Goal: Register for event/course

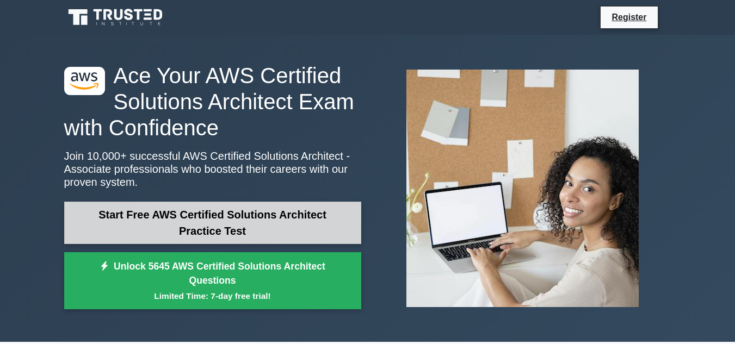
click at [153, 213] on link "Start Free AWS Certified Solutions Architect Practice Test" at bounding box center [212, 223] width 297 height 42
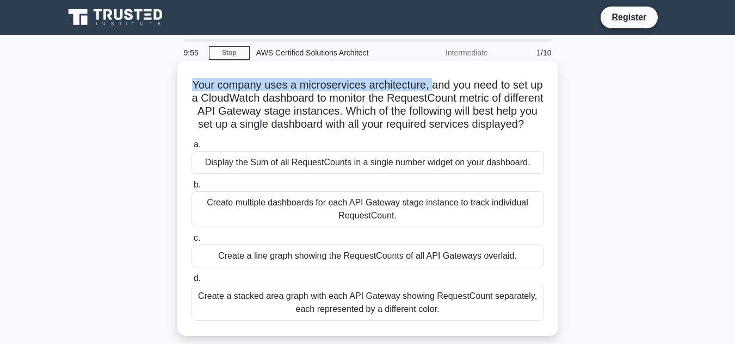
drag, startPoint x: 195, startPoint y: 84, endPoint x: 437, endPoint y: 84, distance: 242.7
click at [437, 84] on h5 "Your company uses a microservices architecture, and you need to set up a CloudW…" at bounding box center [367, 104] width 355 height 53
click at [463, 84] on h5 "Your company uses a microservices architecture, and you need to set up a CloudW…" at bounding box center [367, 104] width 355 height 53
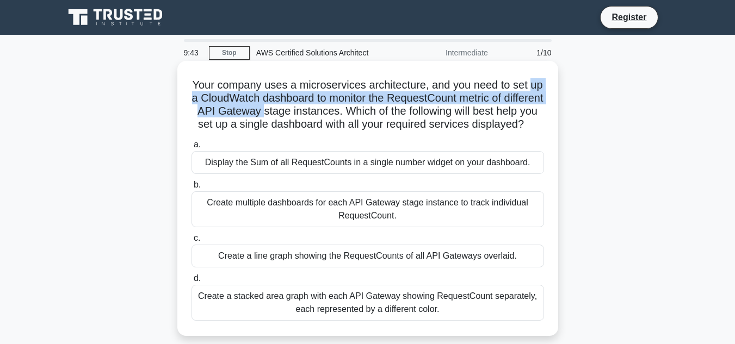
drag, startPoint x: 198, startPoint y: 99, endPoint x: 305, endPoint y: 114, distance: 108.3
click at [305, 114] on h5 "Your company uses a microservices architecture, and you need to set up a CloudW…" at bounding box center [367, 104] width 355 height 53
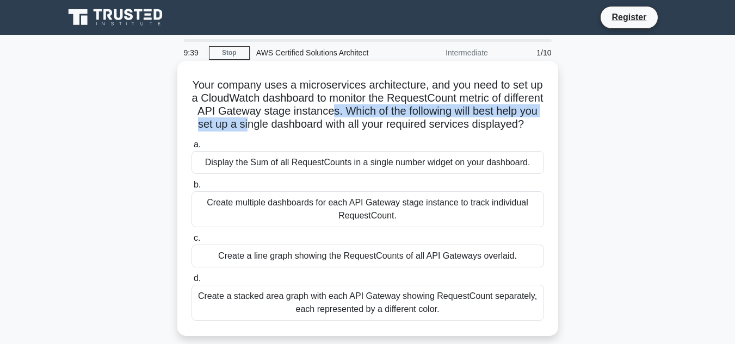
drag, startPoint x: 372, startPoint y: 117, endPoint x: 302, endPoint y: 121, distance: 70.3
click at [302, 121] on h5 "Your company uses a microservices architecture, and you need to set up a CloudW…" at bounding box center [367, 104] width 355 height 53
click at [302, 119] on h5 "Your company uses a microservices architecture, and you need to set up a CloudW…" at bounding box center [367, 104] width 355 height 53
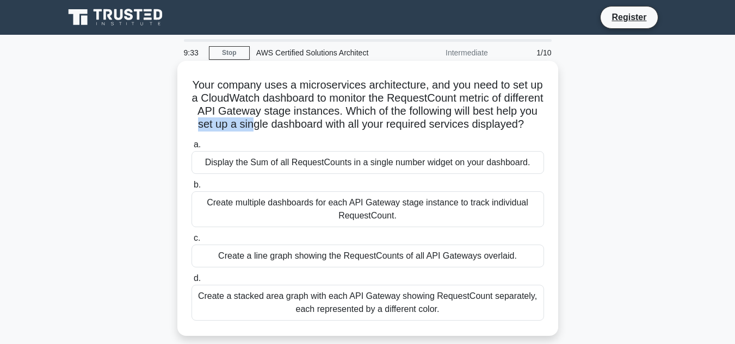
drag, startPoint x: 250, startPoint y: 128, endPoint x: 310, endPoint y: 122, distance: 60.2
click at [310, 122] on h5 "Your company uses a microservices architecture, and you need to set up a CloudW…" at bounding box center [367, 104] width 355 height 53
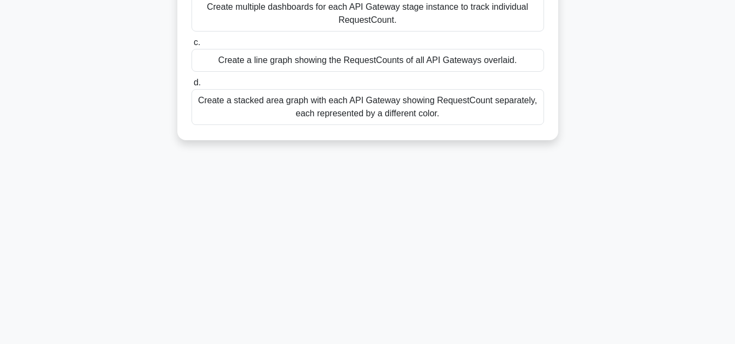
scroll to position [200, 0]
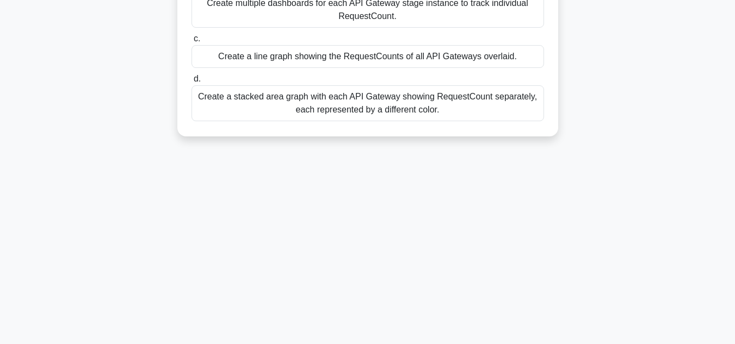
click at [300, 121] on div "Create a stacked area graph with each API Gateway showing RequestCount separate…" at bounding box center [368, 103] width 353 height 36
click at [192, 83] on input "d. Create a stacked area graph with each API Gateway showing RequestCount separ…" at bounding box center [192, 79] width 0 height 7
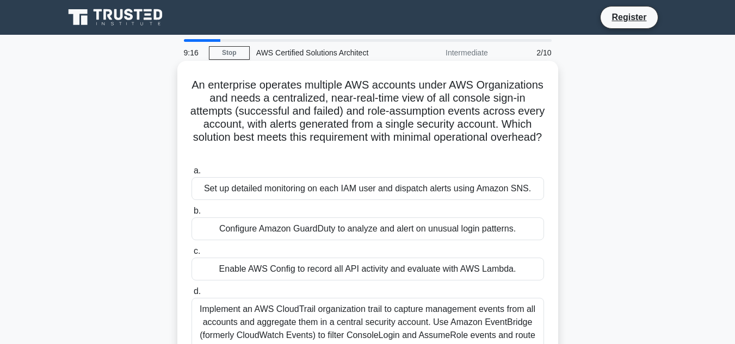
scroll to position [243, 0]
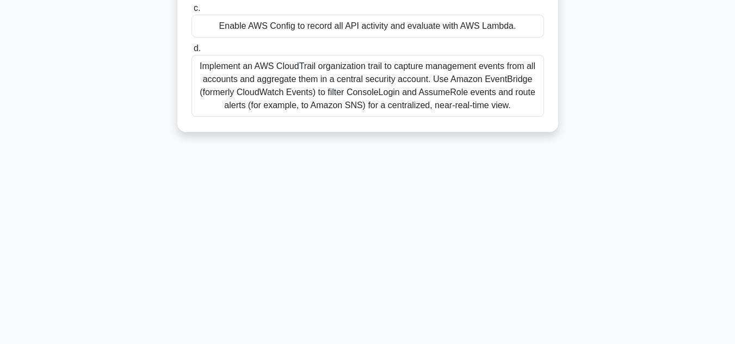
click at [265, 81] on div "Implement an AWS CloudTrail organization trail to capture management events fro…" at bounding box center [368, 86] width 353 height 62
click at [192, 52] on input "d. Implement an AWS CloudTrail organization trail to capture management events …" at bounding box center [192, 48] width 0 height 7
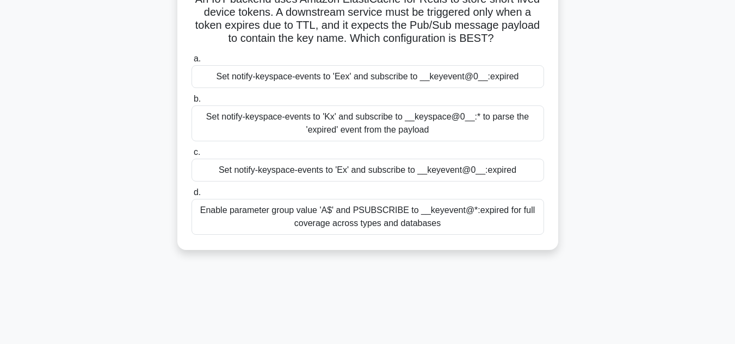
scroll to position [0, 0]
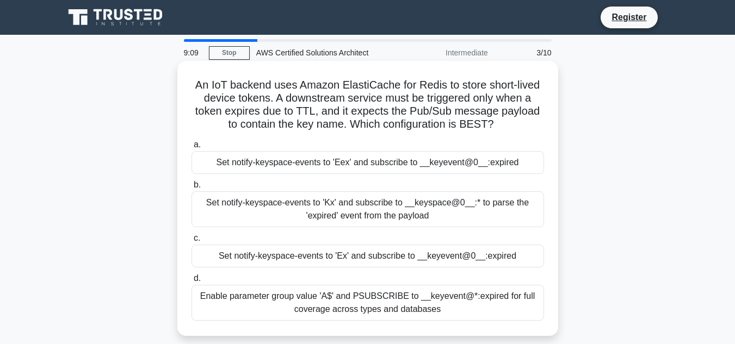
click at [275, 296] on div "Enable parameter group value 'A$' and PSUBSCRIBE to __keyevent@*:expired for fu…" at bounding box center [368, 303] width 353 height 36
click at [192, 282] on input "d. Enable parameter group value 'A$' and PSUBSCRIBE to __keyevent@*:expired for…" at bounding box center [192, 278] width 0 height 7
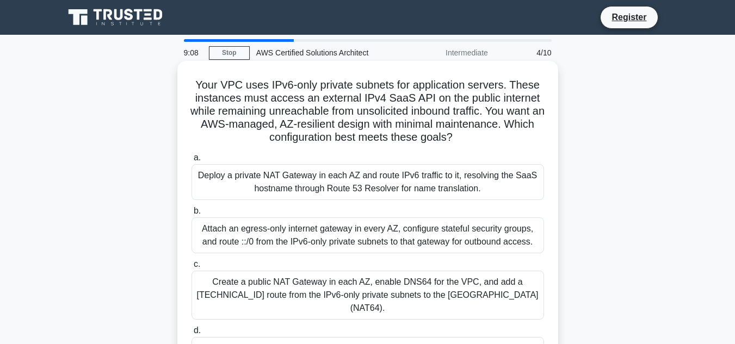
click at [274, 282] on div "Create a public NAT Gateway in each AZ, enable DNS64 for the VPC, and add a [TE…" at bounding box center [368, 295] width 353 height 49
click at [192, 268] on input "c. Create a public NAT Gateway in each AZ, enable DNS64 for the VPC, and add a …" at bounding box center [192, 264] width 0 height 7
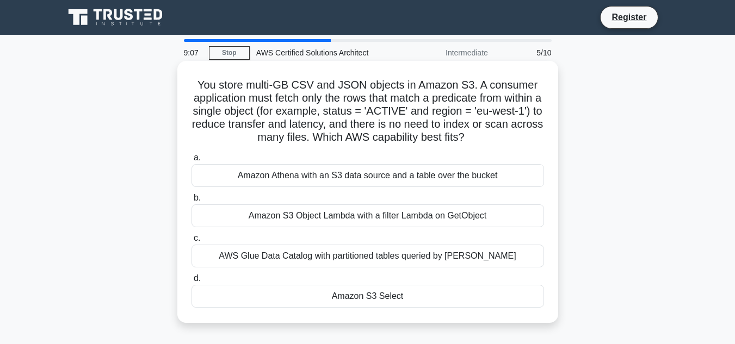
click at [274, 254] on div "AWS Glue Data Catalog with partitioned tables queried by [PERSON_NAME]" at bounding box center [368, 256] width 353 height 23
click at [192, 242] on input "c. AWS Glue Data Catalog with partitioned tables queried by [PERSON_NAME]" at bounding box center [192, 238] width 0 height 7
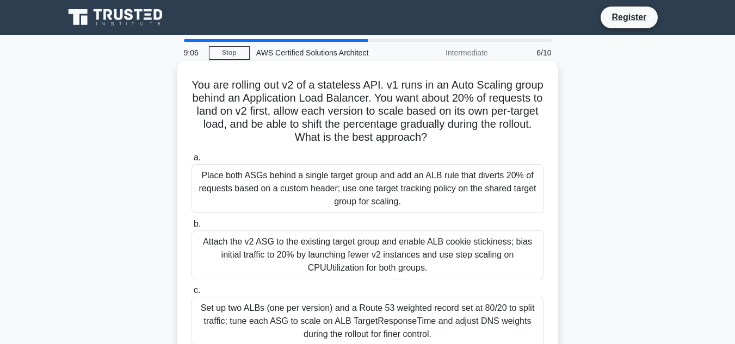
click at [273, 257] on div "Attach the v2 ASG to the existing target group and enable ALB cookie stickiness…" at bounding box center [368, 255] width 353 height 49
click at [192, 228] on input "b. Attach the v2 ASG to the existing target group and enable ALB cookie stickin…" at bounding box center [192, 224] width 0 height 7
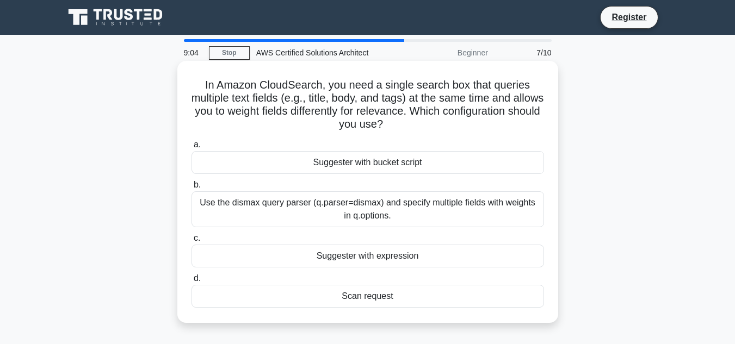
click at [261, 206] on div "Use the dismax query parser (q.parser=dismax) and specify multiple fields with …" at bounding box center [368, 210] width 353 height 36
click at [192, 189] on input "b. Use the dismax query parser (q.parser=dismax) and specify multiple fields wi…" at bounding box center [192, 185] width 0 height 7
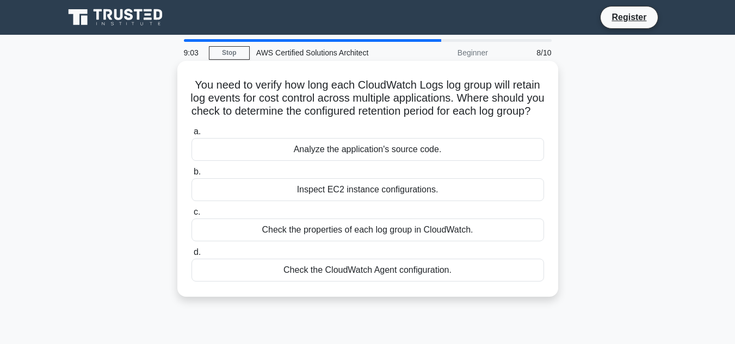
click at [267, 161] on div "Analyze the application's source code." at bounding box center [368, 149] width 353 height 23
click at [192, 135] on input "a. Analyze the application's source code." at bounding box center [192, 131] width 0 height 7
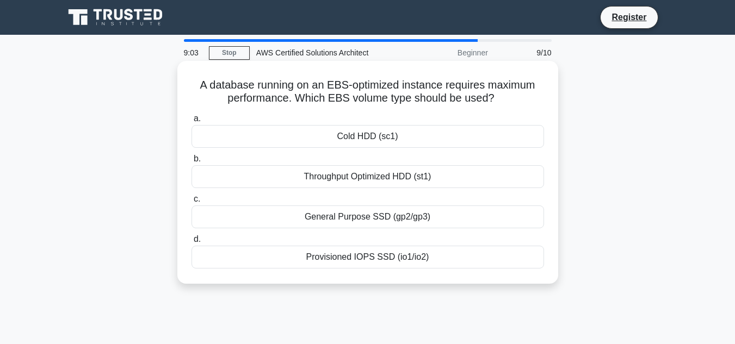
click at [273, 209] on div "General Purpose SSD (gp2/gp3)" at bounding box center [368, 217] width 353 height 23
click at [192, 203] on input "c. General Purpose SSD (gp2/gp3)" at bounding box center [192, 199] width 0 height 7
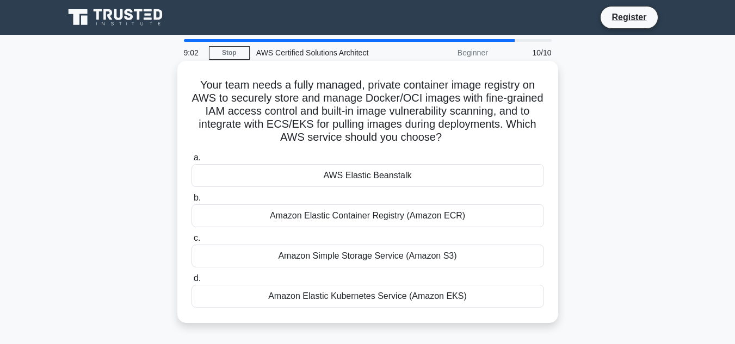
click at [286, 248] on div "Amazon Simple Storage Service (Amazon S3)" at bounding box center [368, 256] width 353 height 23
click at [192, 242] on input "c. Amazon Simple Storage Service (Amazon S3)" at bounding box center [192, 238] width 0 height 7
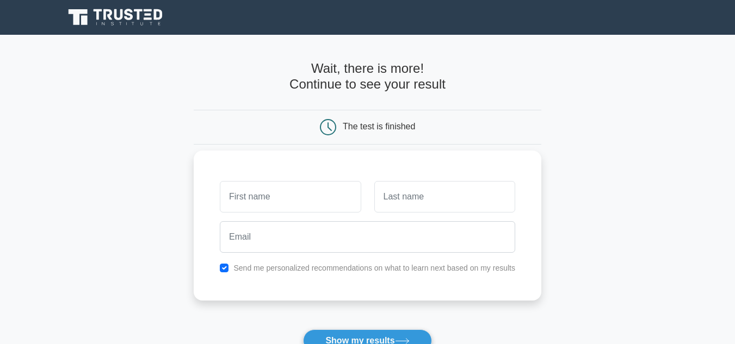
click at [288, 198] on input "text" at bounding box center [290, 197] width 141 height 32
type input "Ahmed"
click at [398, 197] on input "text" at bounding box center [444, 197] width 141 height 32
type input "Daoud"
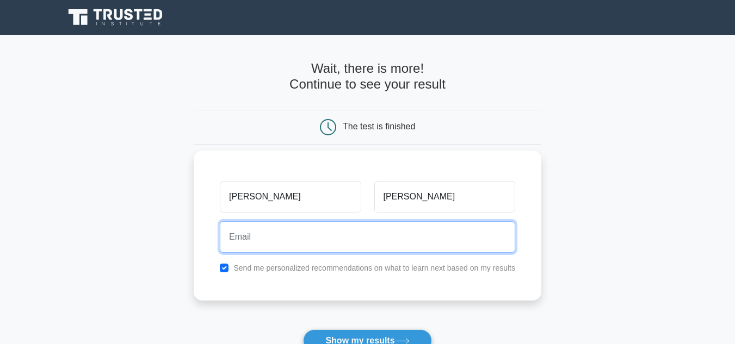
click at [373, 248] on input "email" at bounding box center [367, 237] width 295 height 32
type input "ahmed.daoud2626@gmail.com"
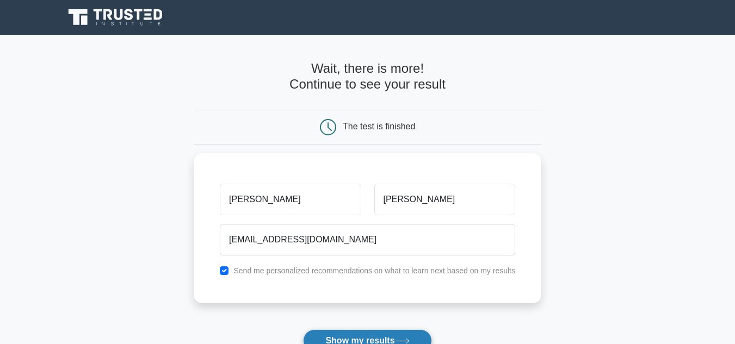
click at [401, 336] on button "Show my results" at bounding box center [367, 341] width 128 height 23
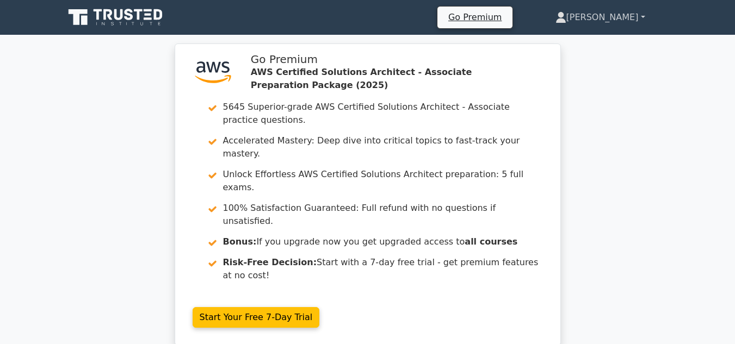
click at [619, 27] on link "Ahmed" at bounding box center [600, 18] width 142 height 22
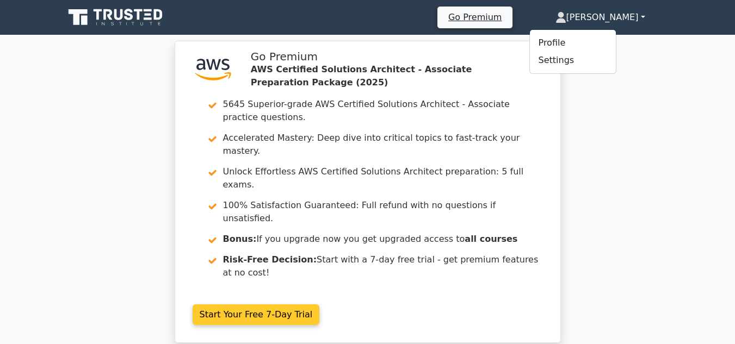
click at [246, 305] on link "Start Your Free 7-Day Trial" at bounding box center [256, 315] width 127 height 21
